Goal: Check status

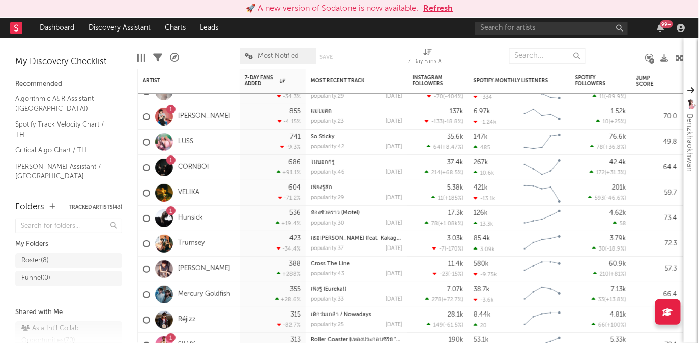
click at [443, 7] on button "Refresh" at bounding box center [439, 9] width 30 height 12
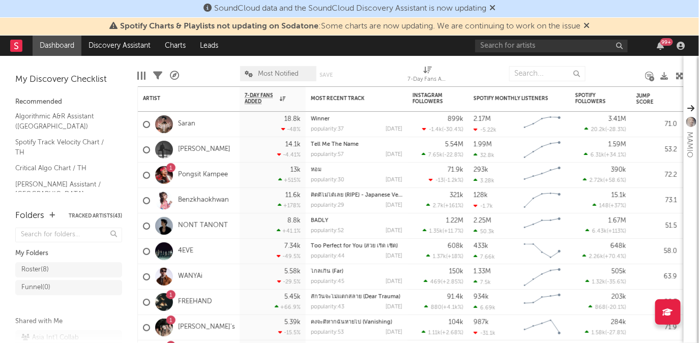
click at [590, 22] on icon at bounding box center [587, 25] width 6 height 8
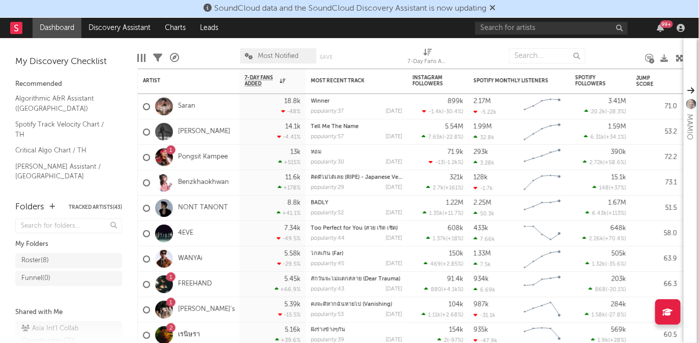
click at [495, 8] on icon at bounding box center [492, 8] width 6 height 8
